Goal: Task Accomplishment & Management: Manage account settings

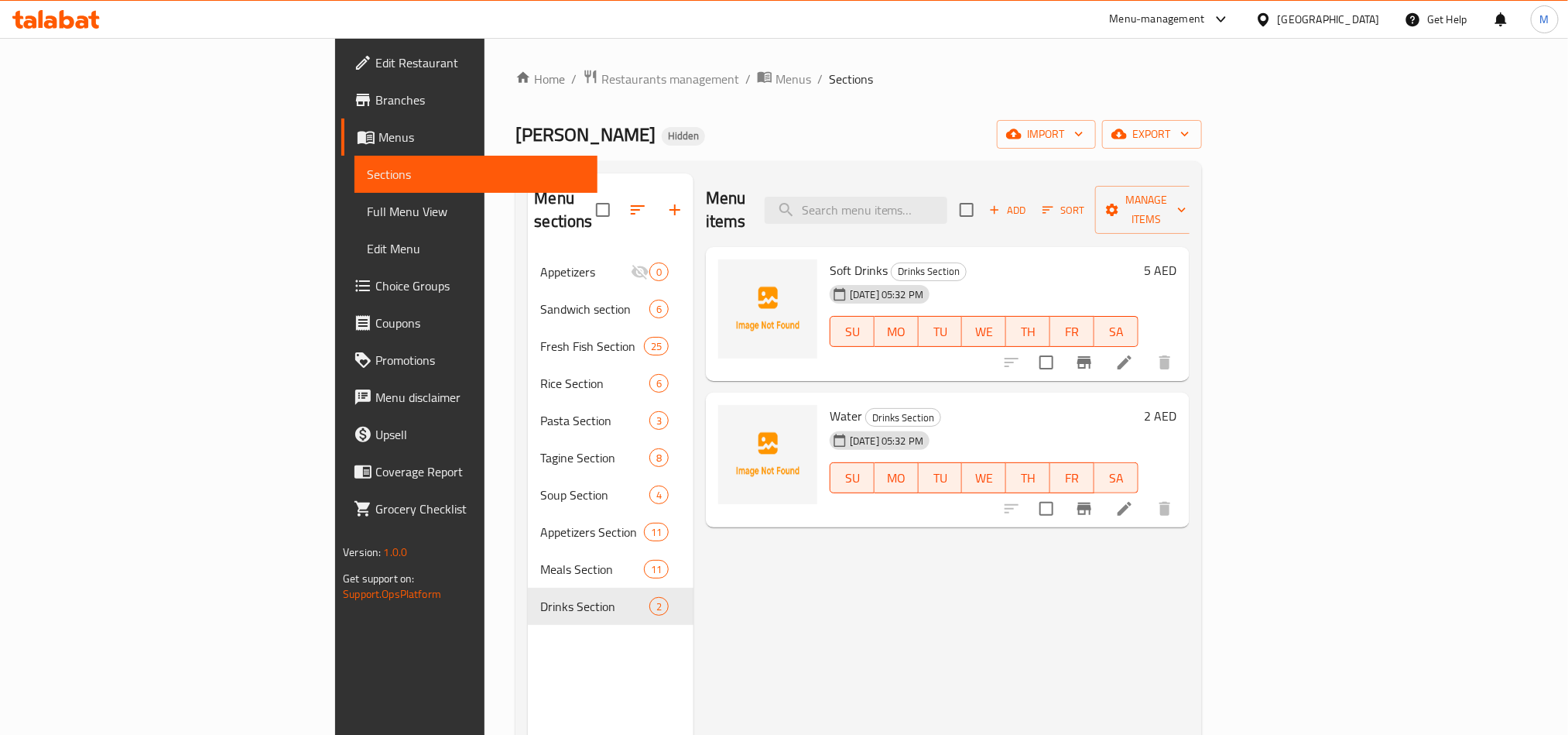
click at [40, 27] on icon at bounding box center [40, 18] width 5 height 17
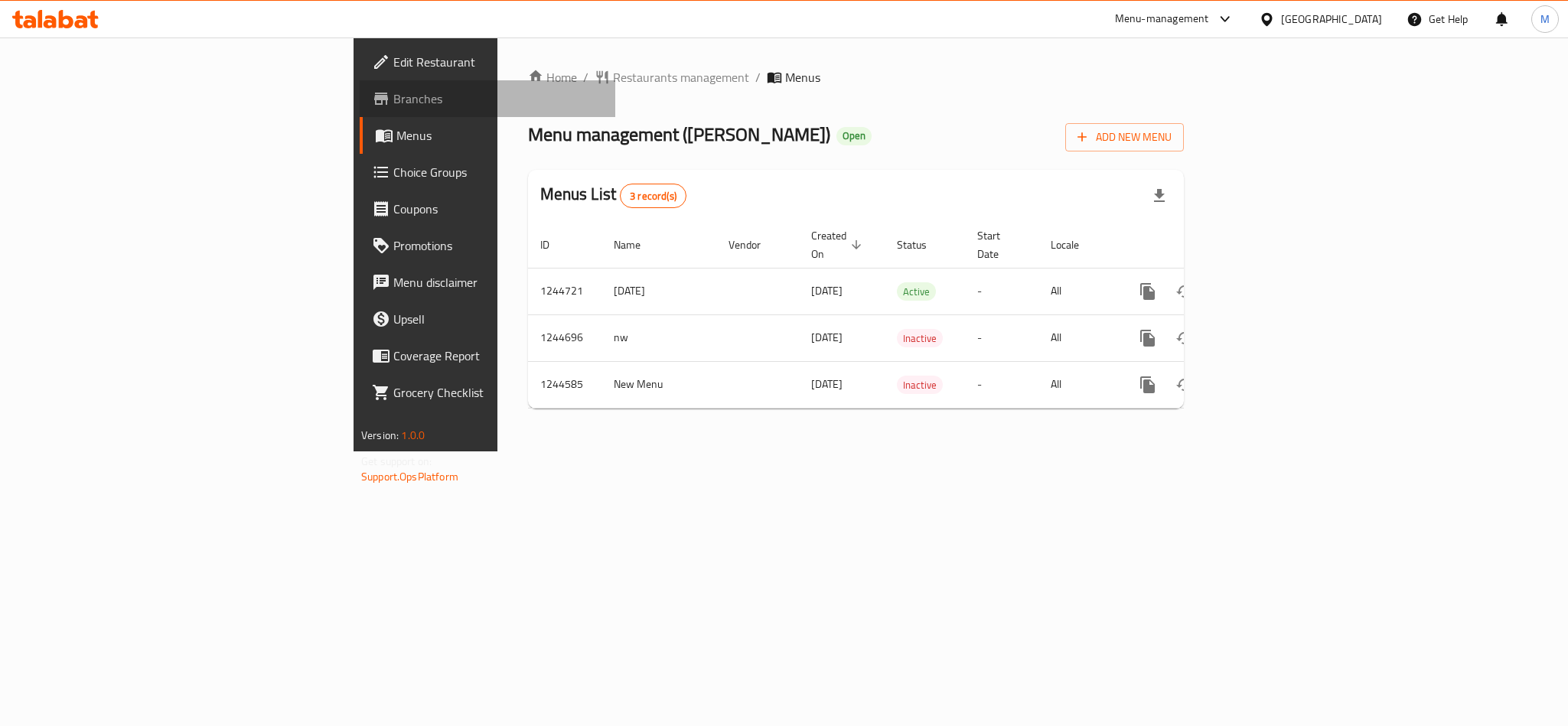
click at [394, 90] on span "Branches" at bounding box center [498, 99] width 209 height 18
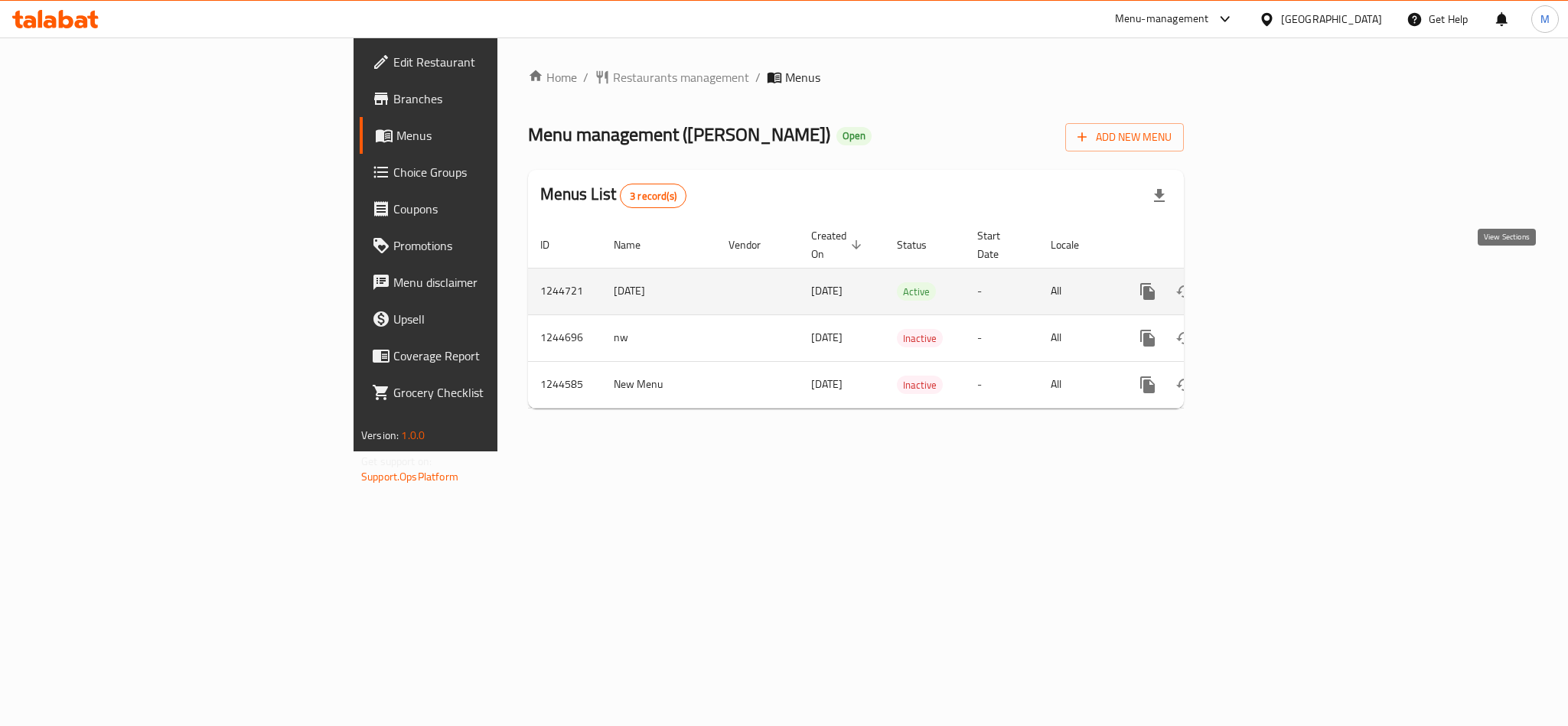
click at [1267, 282] on icon "enhanced table" at bounding box center [1258, 291] width 18 height 18
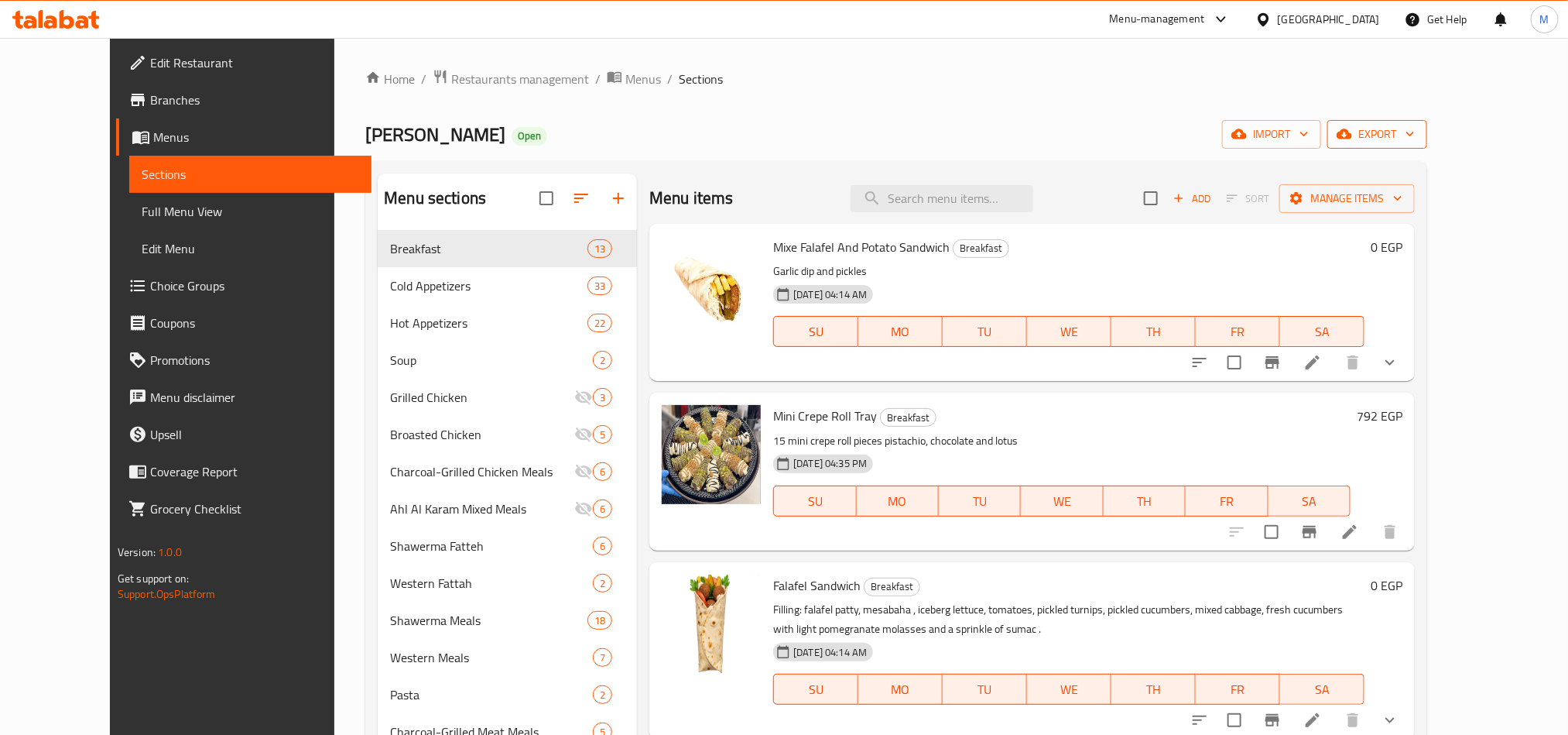
click at [1428, 145] on button "export" at bounding box center [1377, 134] width 100 height 28
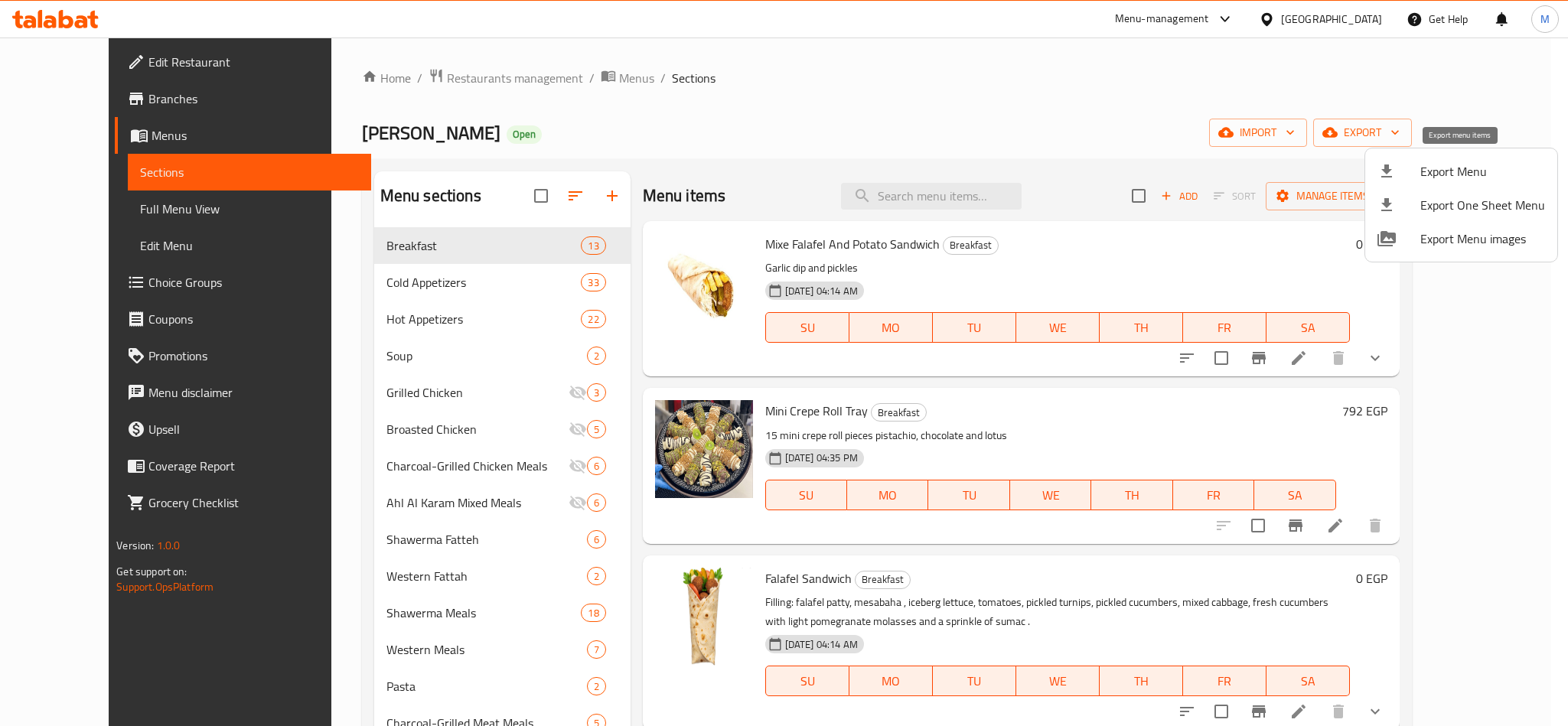
click at [1462, 164] on span "Export Menu" at bounding box center [1483, 171] width 125 height 18
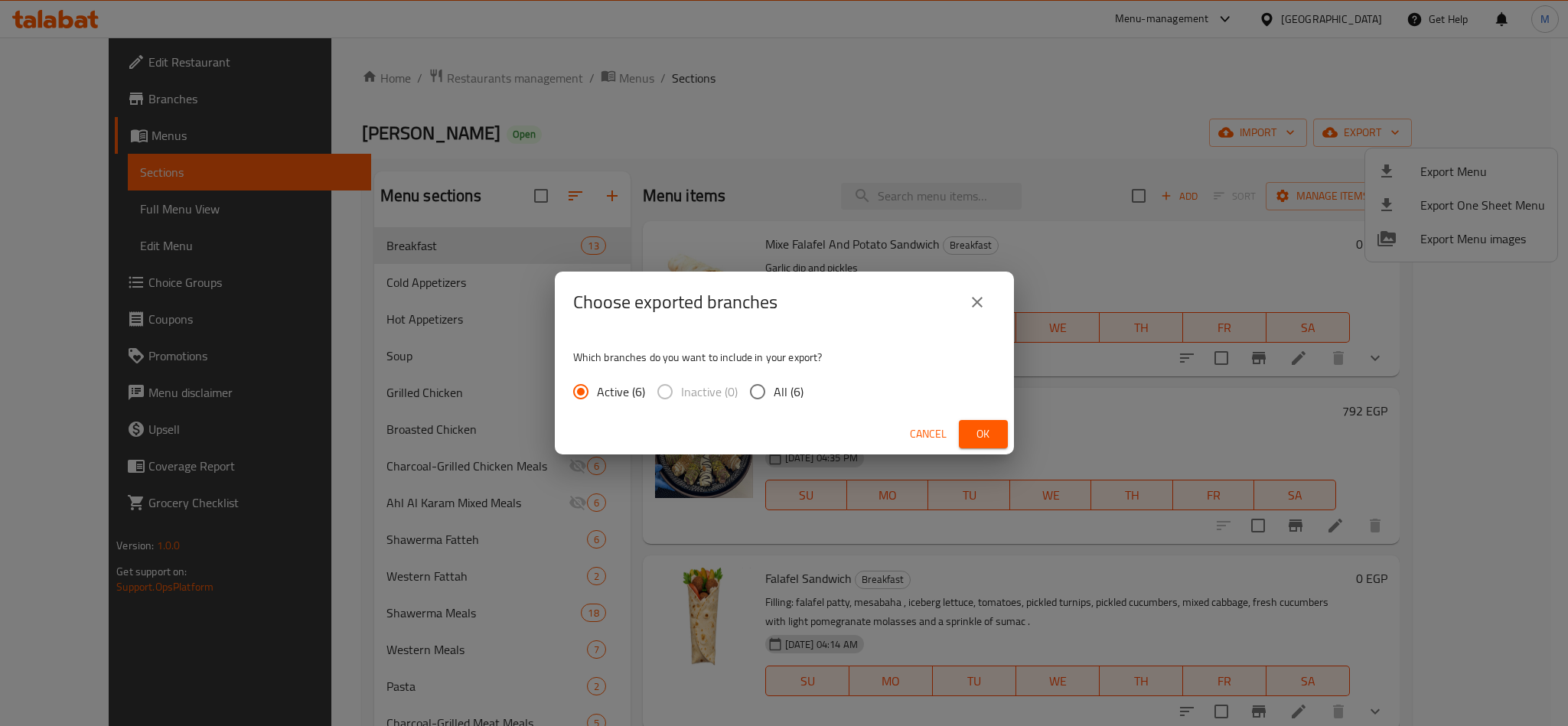
click at [974, 425] on span "Ok" at bounding box center [983, 433] width 24 height 19
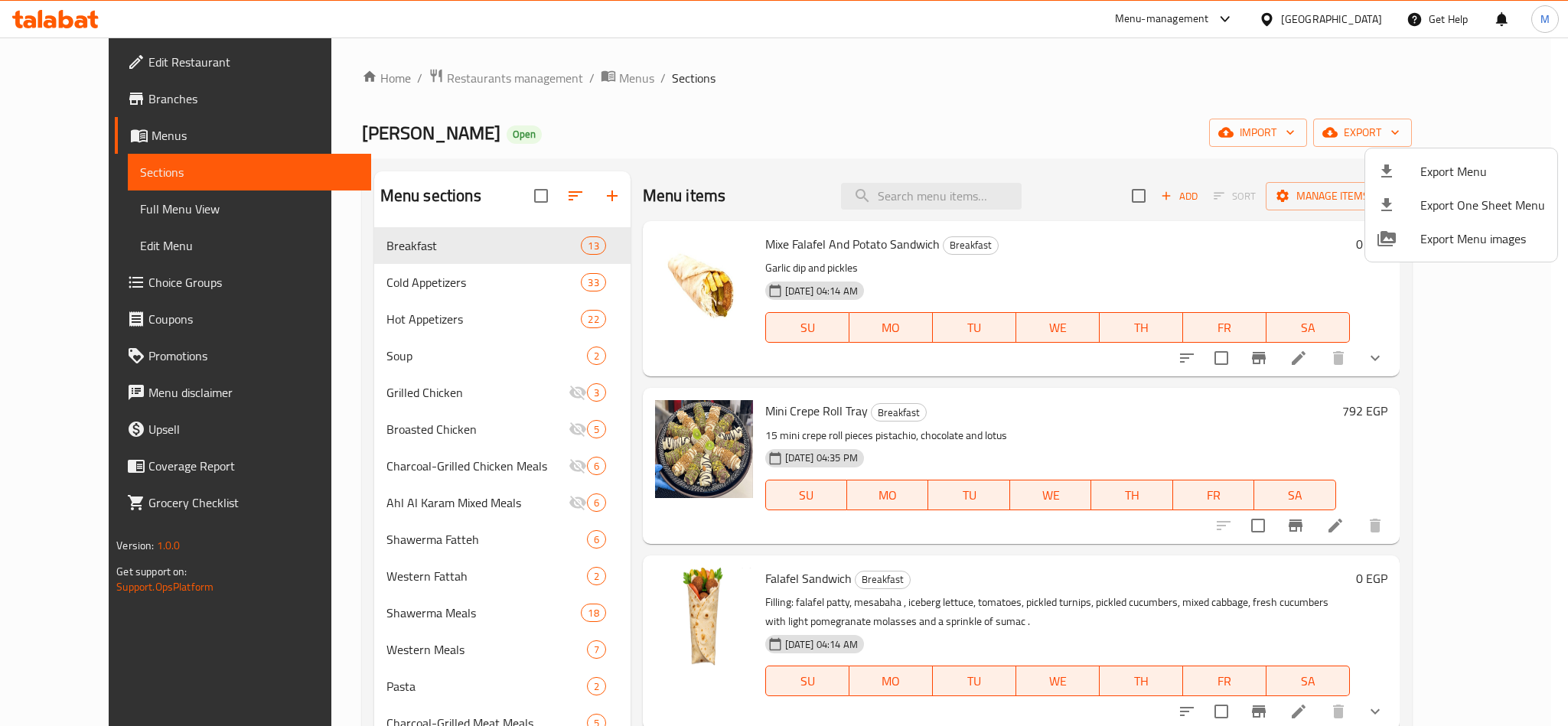
click at [833, 140] on div at bounding box center [784, 363] width 1568 height 726
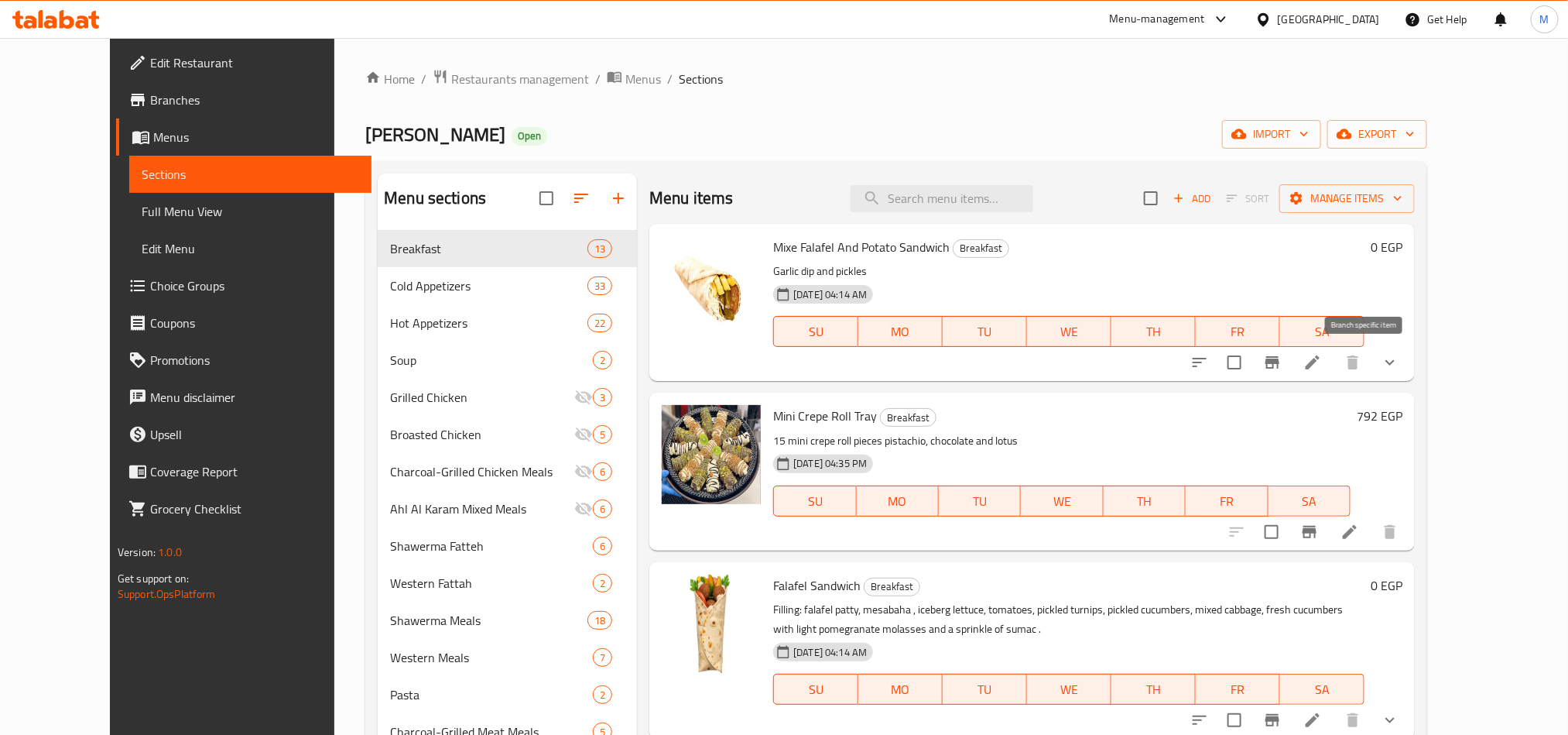
click at [1280, 363] on icon "Branch-specific-item" at bounding box center [1272, 362] width 14 height 12
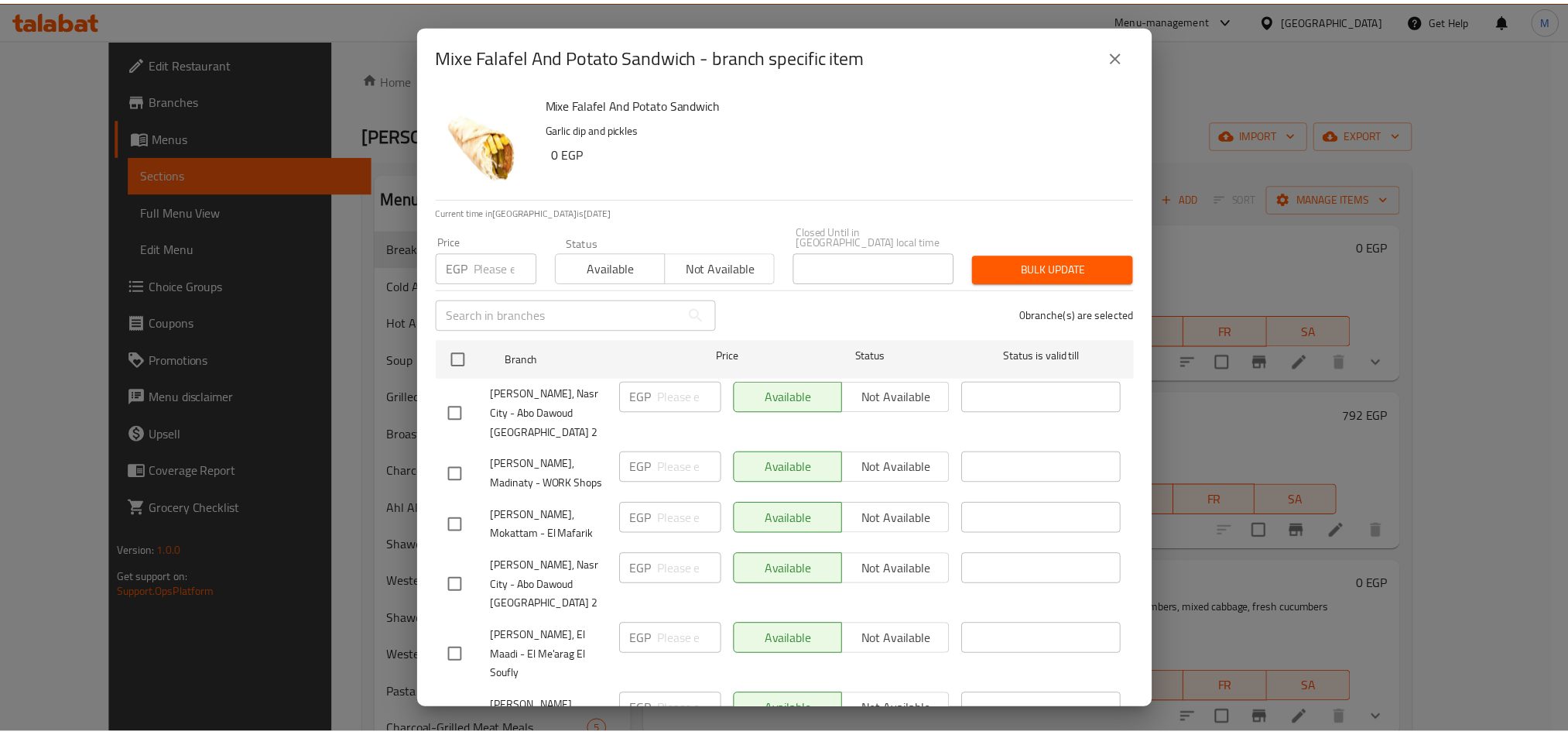
scroll to position [3, 0]
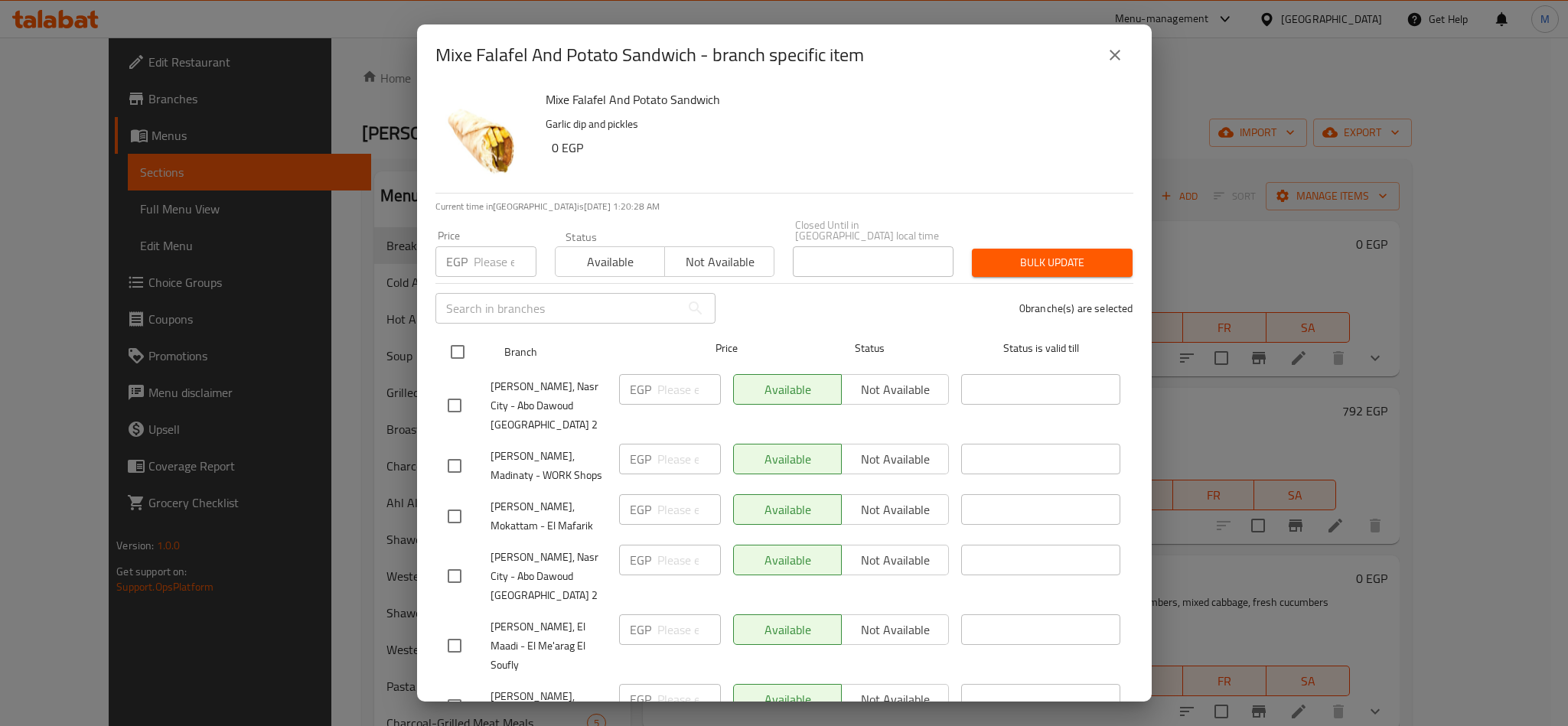
click at [466, 343] on input "checkbox" at bounding box center [457, 351] width 32 height 32
checkbox input "true"
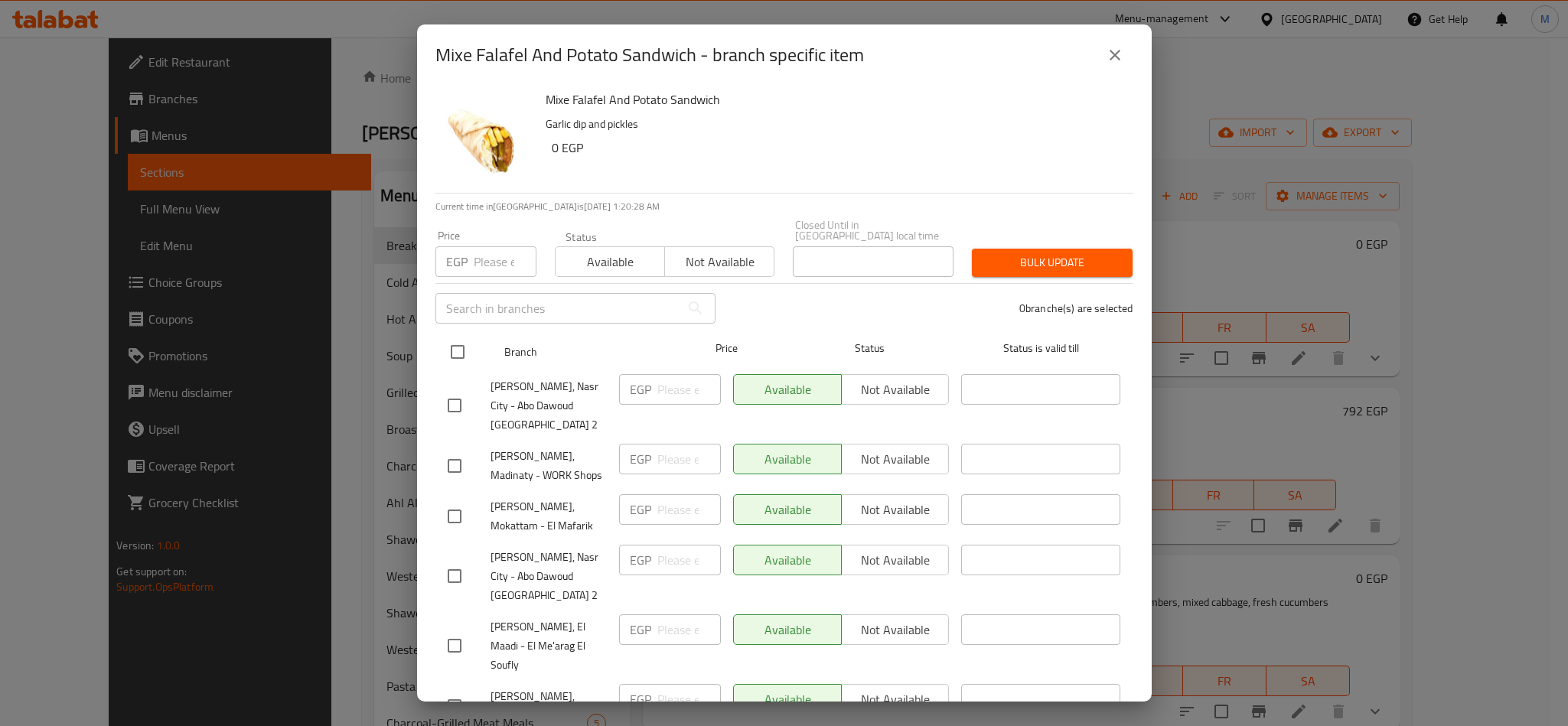
checkbox input "true"
click at [466, 343] on input "checkbox" at bounding box center [457, 351] width 32 height 32
checkbox input "false"
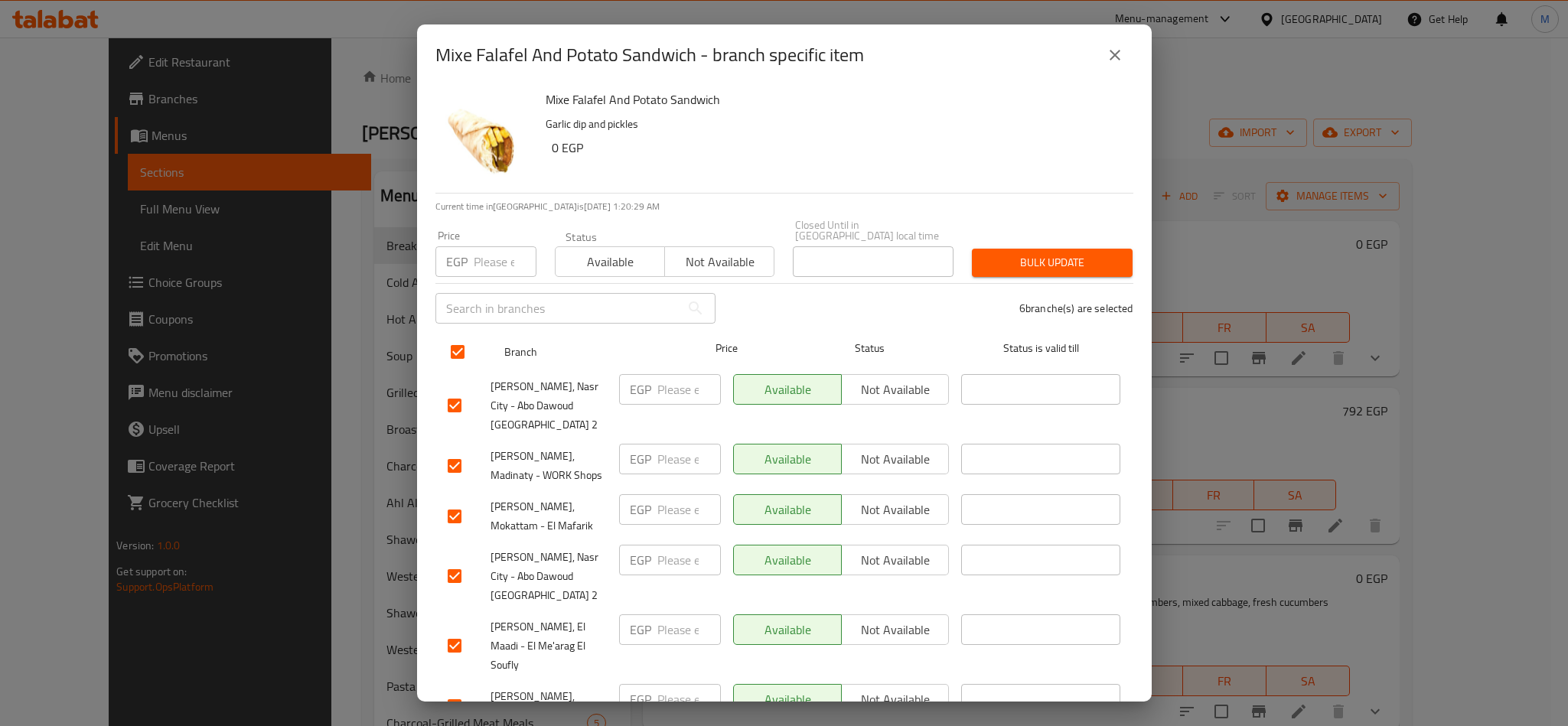
checkbox input "false"
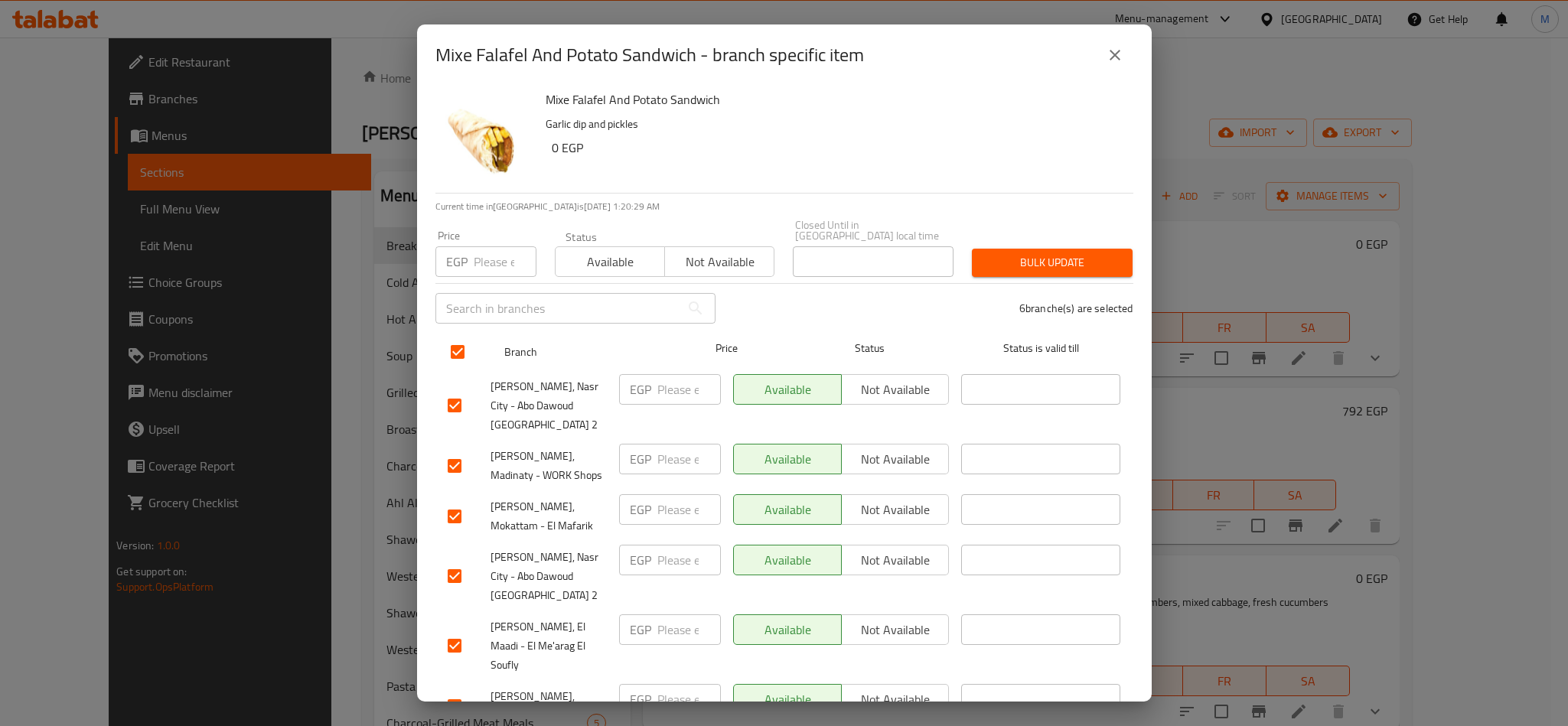
checkbox input "false"
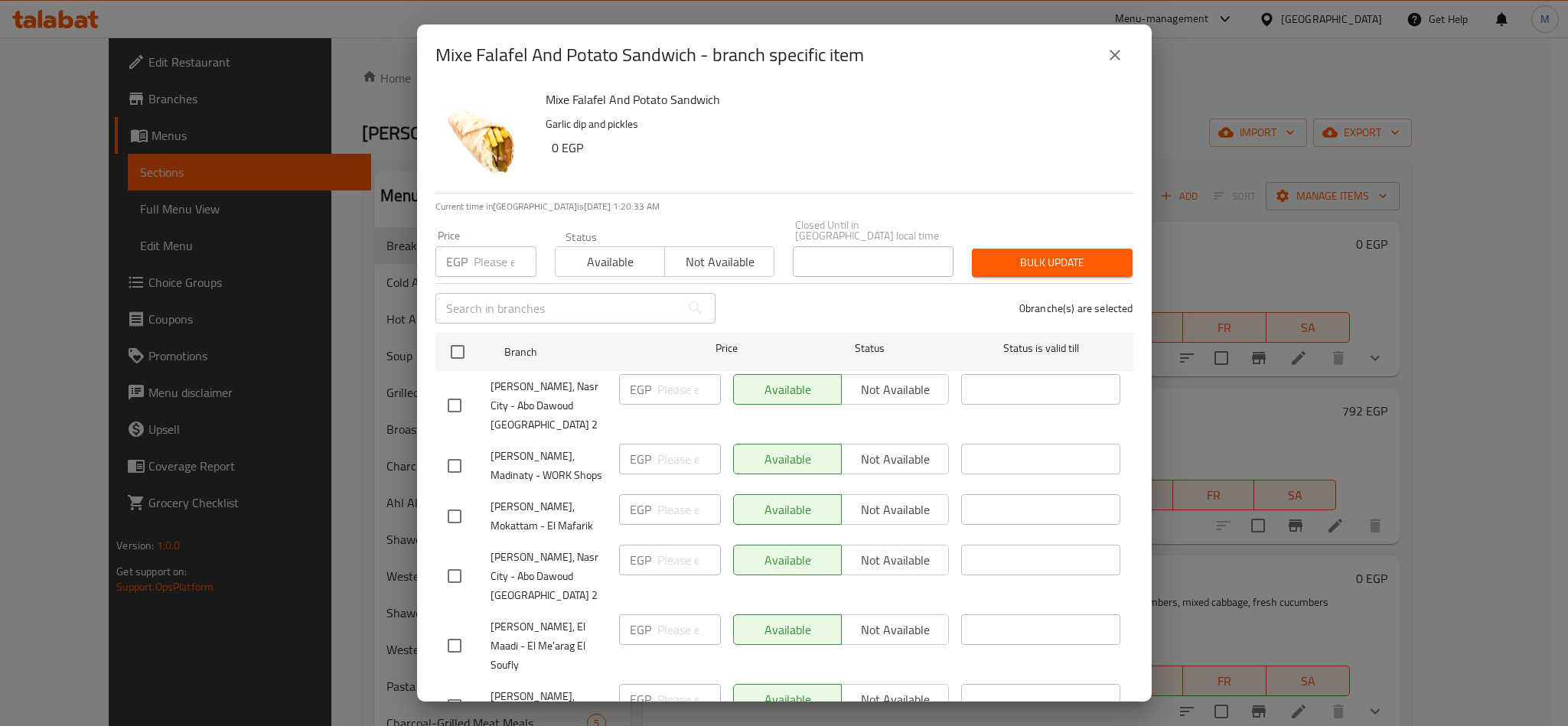
click at [1114, 63] on icon "close" at bounding box center [1115, 55] width 18 height 18
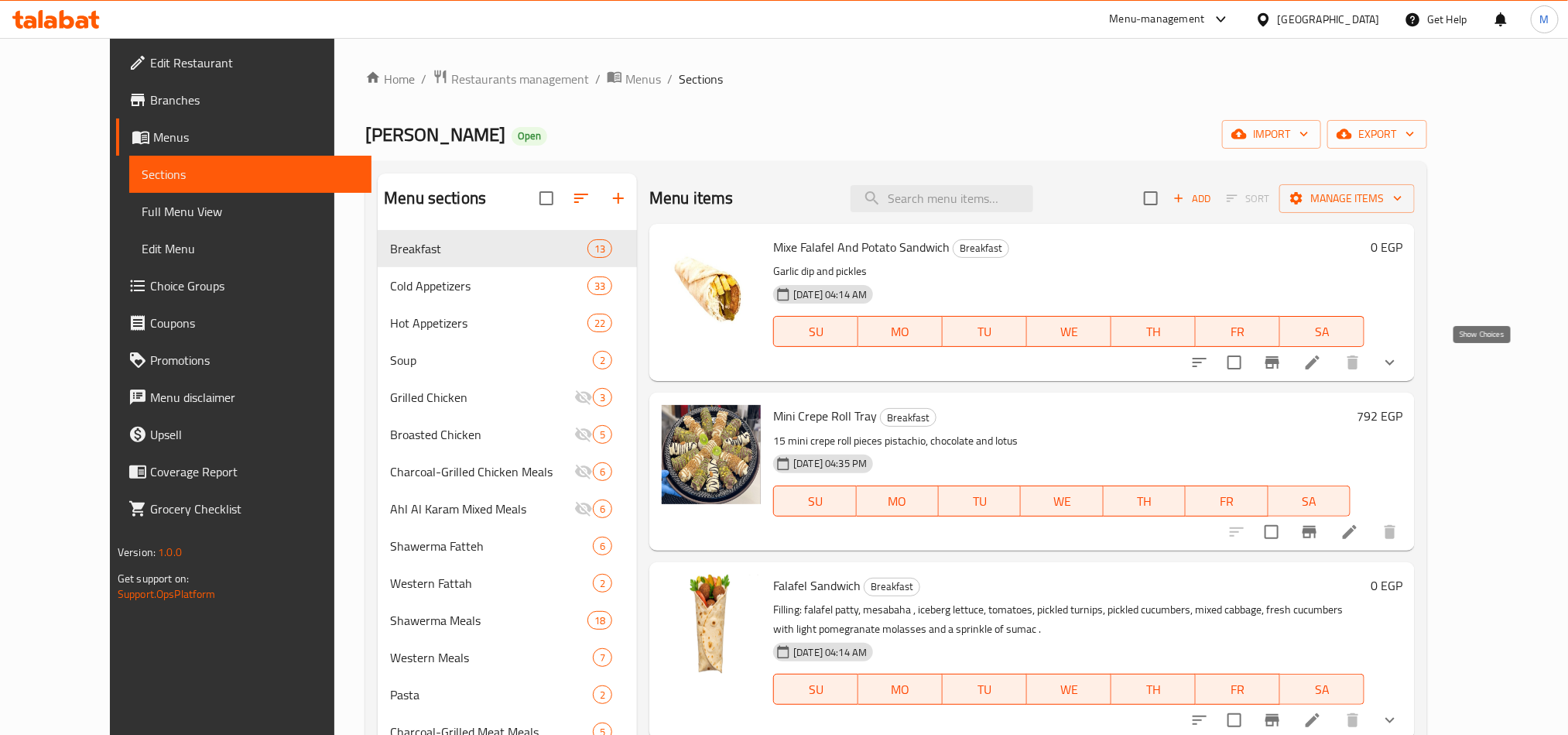
click at [1399, 370] on icon "show more" at bounding box center [1390, 362] width 18 height 18
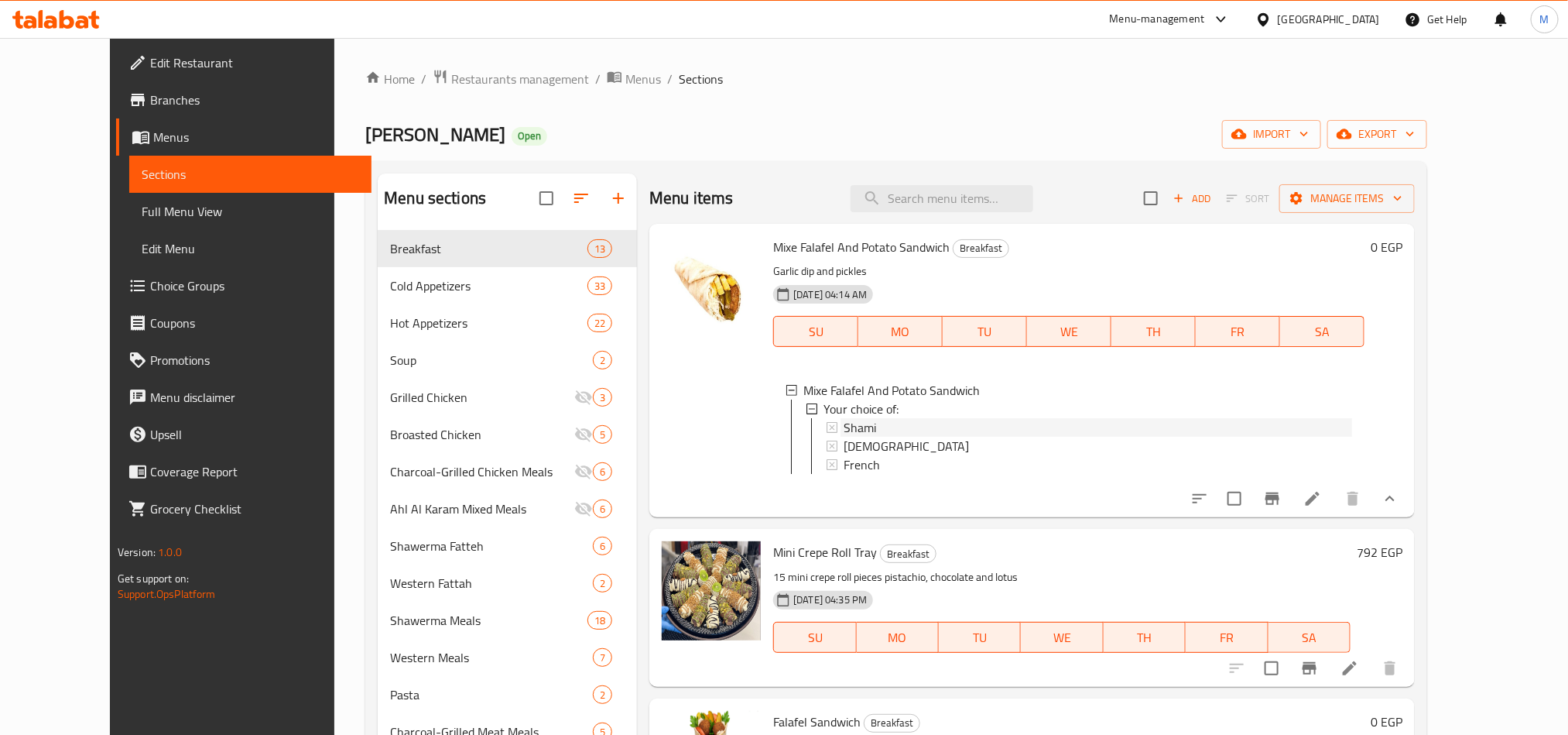
click at [862, 418] on div "Shami" at bounding box center [1098, 428] width 508 height 18
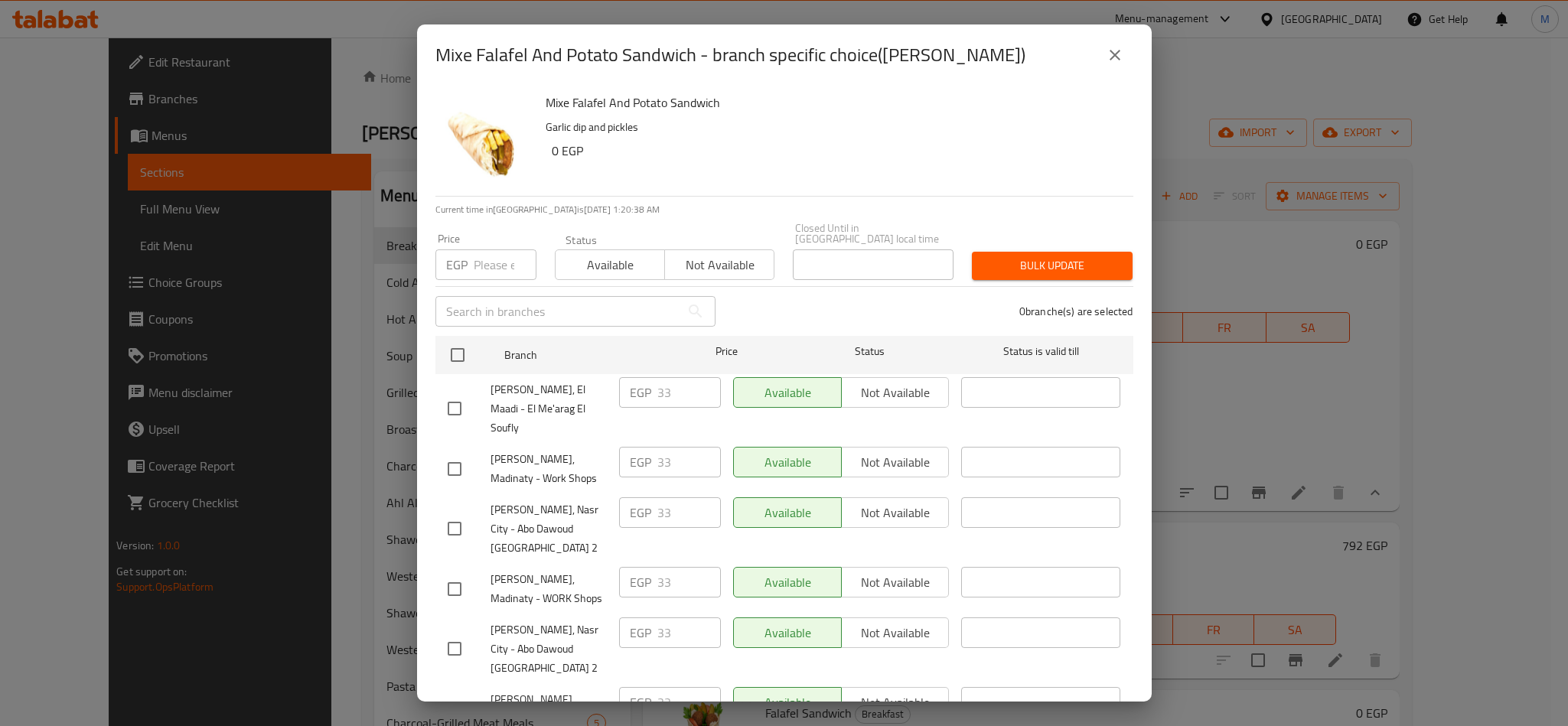
click at [533, 450] on span "[PERSON_NAME], Madinaty - Work Shops" at bounding box center [549, 469] width 116 height 38
click at [1120, 69] on button "close" at bounding box center [1115, 54] width 36 height 36
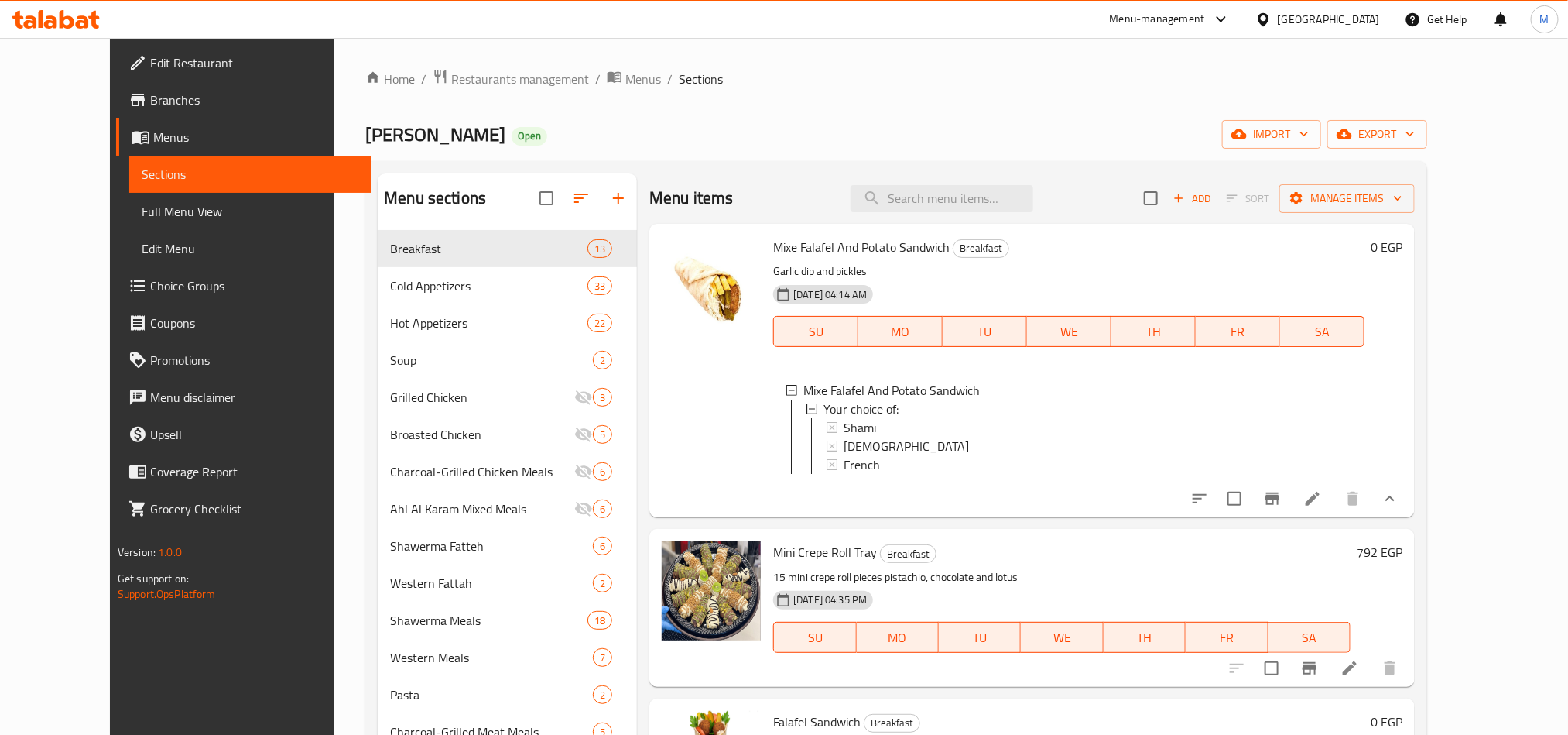
click at [1142, 77] on ol "Home / Restaurants management / Menus / Sections" at bounding box center [896, 79] width 1062 height 20
